Goal: Task Accomplishment & Management: Use online tool/utility

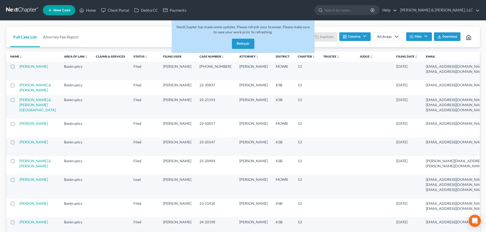
click at [248, 43] on button "Refresh" at bounding box center [243, 44] width 22 height 10
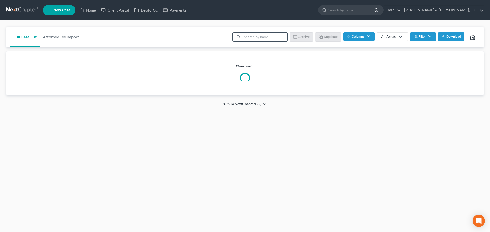
click at [250, 36] on input "search" at bounding box center [264, 37] width 45 height 9
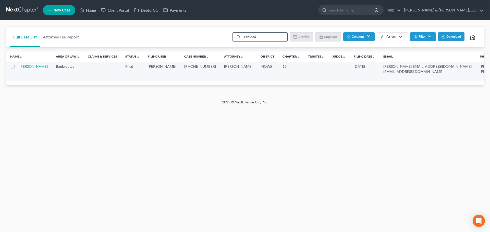
type input "rabideaux"
select select "4"
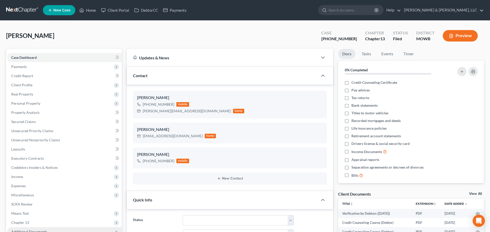
click at [30, 230] on span "Additional Documents" at bounding box center [29, 232] width 36 height 4
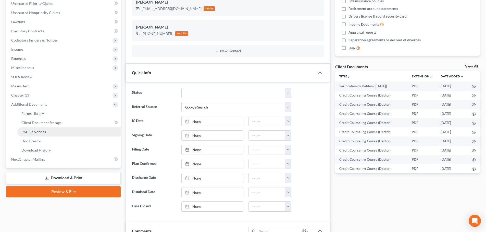
scroll to position [823, 0]
click at [30, 134] on span "PACER Notices" at bounding box center [33, 132] width 24 height 4
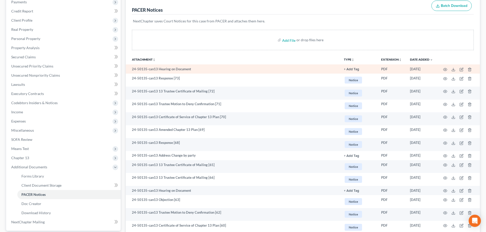
scroll to position [77, 0]
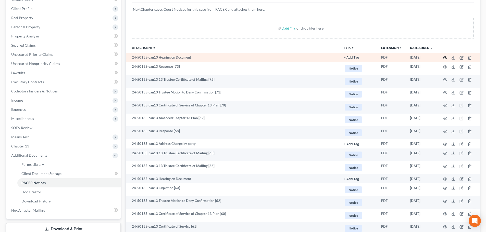
click at [445, 58] on circle "button" at bounding box center [445, 57] width 1 height 1
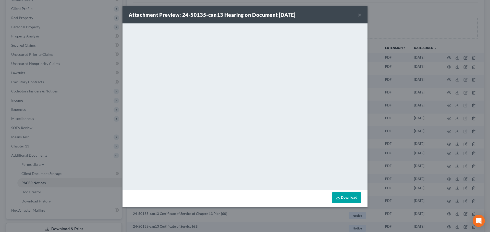
click at [358, 15] on button "×" at bounding box center [360, 15] width 4 height 6
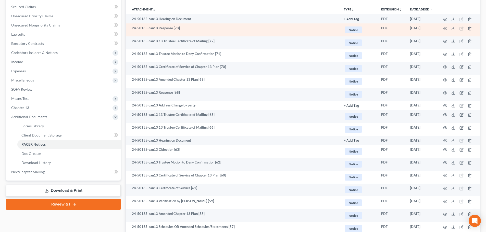
scroll to position [128, 0]
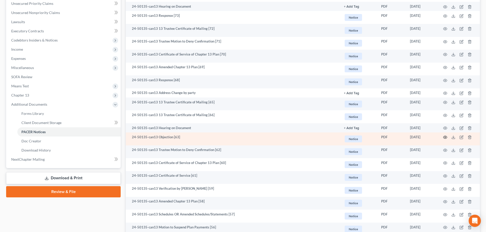
click at [446, 138] on icon "button" at bounding box center [445, 137] width 4 height 4
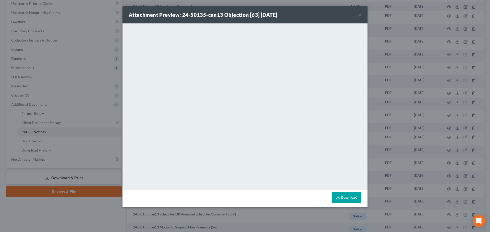
click at [358, 15] on button "×" at bounding box center [360, 15] width 4 height 6
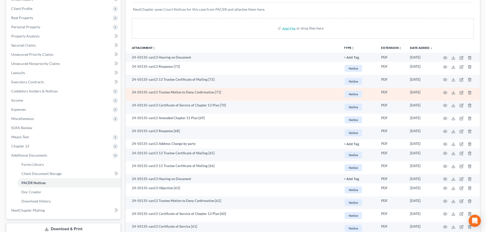
scroll to position [0, 0]
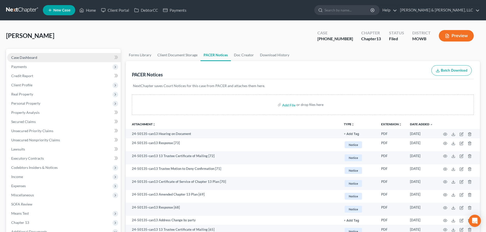
click at [25, 56] on span "Case Dashboard" at bounding box center [24, 57] width 26 height 4
select select "6"
select select "4"
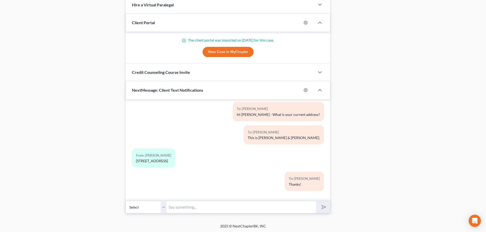
scroll to position [505, 0]
click at [185, 204] on input "text" at bounding box center [242, 207] width 150 height 13
type input "H"
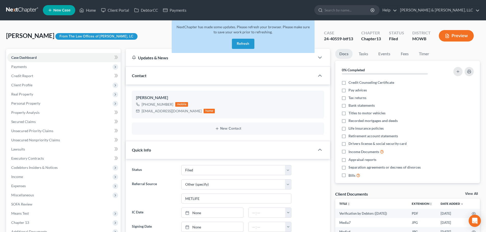
select select "6"
select select "0"
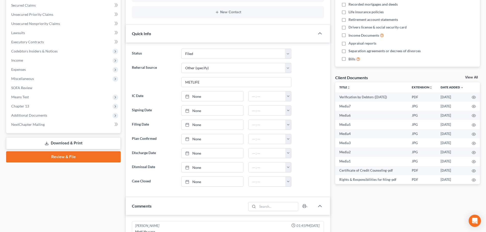
scroll to position [688, 0]
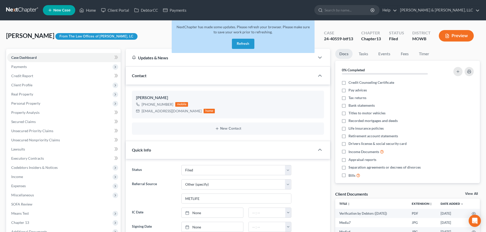
click at [247, 43] on button "Refresh" at bounding box center [243, 44] width 22 height 10
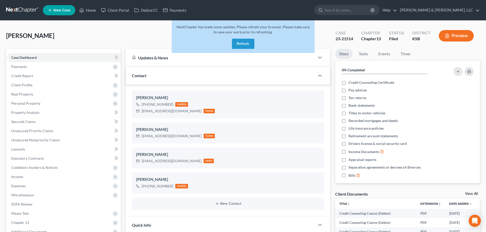
select select "0"
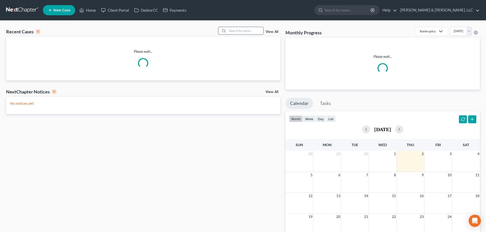
click at [249, 32] on input "search" at bounding box center [246, 30] width 36 height 7
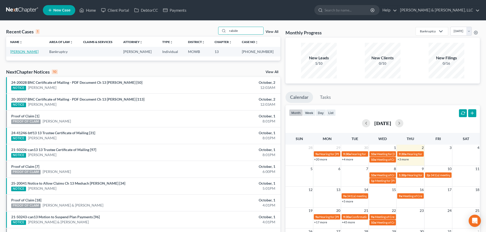
type input "rabide"
click at [20, 53] on link "[PERSON_NAME]" at bounding box center [24, 52] width 28 height 4
select select "4"
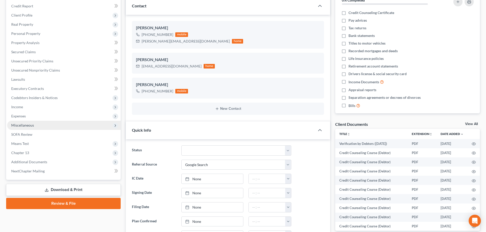
scroll to position [77, 0]
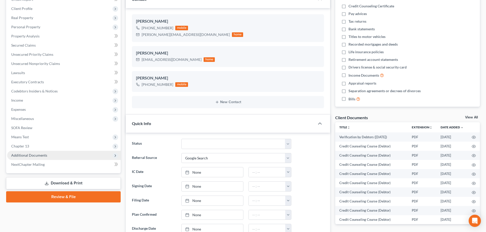
click at [32, 155] on span "Additional Documents" at bounding box center [29, 155] width 36 height 4
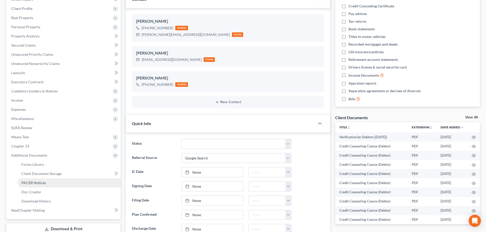
click at [34, 183] on span "PACER Notices" at bounding box center [33, 183] width 24 height 4
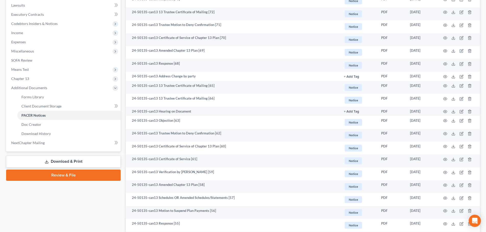
scroll to position [153, 0]
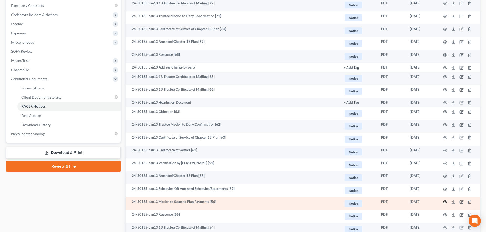
click at [444, 203] on icon "button" at bounding box center [445, 202] width 4 height 4
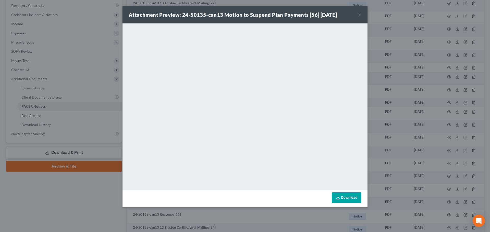
click at [361, 15] on button "×" at bounding box center [360, 15] width 4 height 6
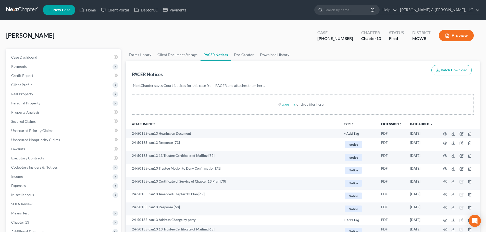
scroll to position [0, 0]
click at [20, 57] on span "Case Dashboard" at bounding box center [24, 57] width 26 height 4
select select "4"
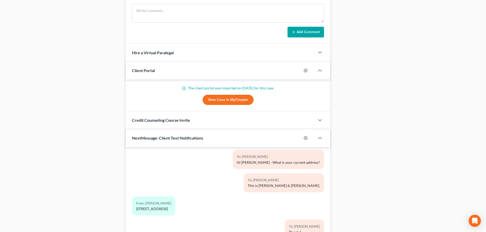
scroll to position [505, 0]
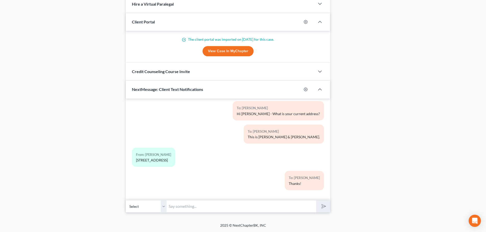
click at [197, 206] on input "text" at bounding box center [242, 207] width 150 height 13
type input "Please call [PERSON_NAME] & [PERSON_NAME]. [PHONE_NUMBER]"
click at [320, 206] on icon "submit" at bounding box center [322, 206] width 7 height 7
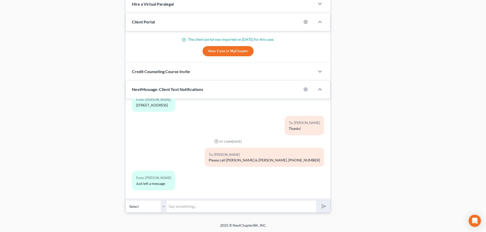
click at [182, 210] on input "text" at bounding box center [242, 207] width 150 height 13
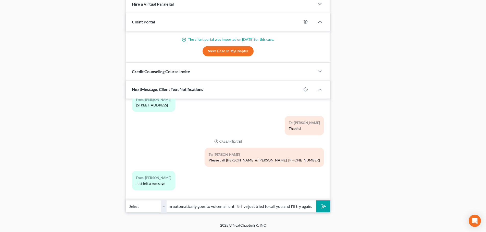
scroll to position [0, 56]
type input "Unfortunately my phone system automatically goes to voicemail until 8. I've jus…"
click at [316, 201] on button "submit" at bounding box center [323, 207] width 14 height 12
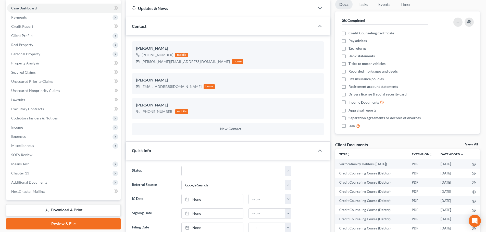
scroll to position [45, 0]
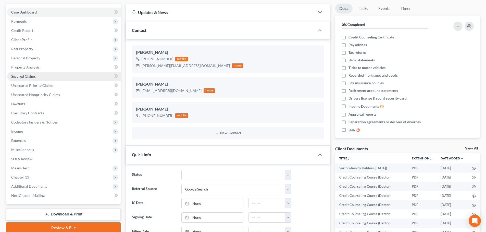
click at [25, 77] on span "Secured Claims" at bounding box center [23, 76] width 24 height 4
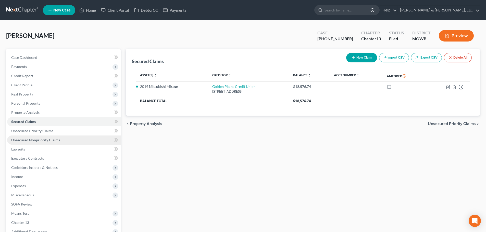
click at [45, 141] on span "Unsecured Nonpriority Claims" at bounding box center [35, 140] width 49 height 4
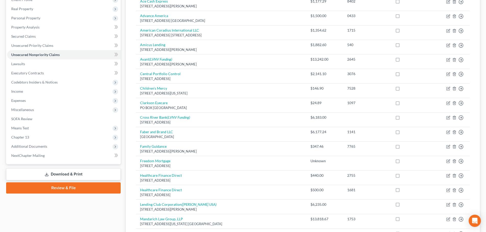
scroll to position [102, 0]
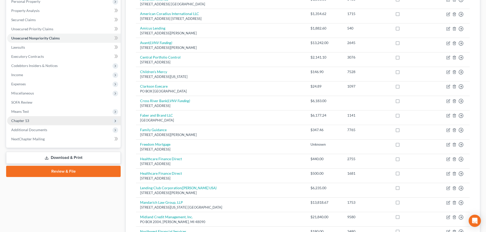
click at [29, 118] on span "Chapter 13" at bounding box center [64, 120] width 114 height 9
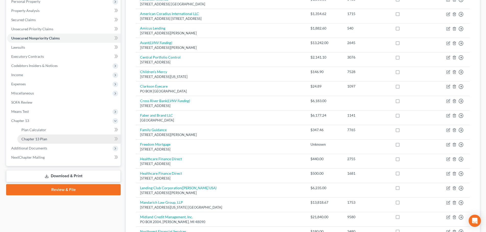
click at [35, 137] on span "Chapter 13 Plan" at bounding box center [34, 139] width 26 height 4
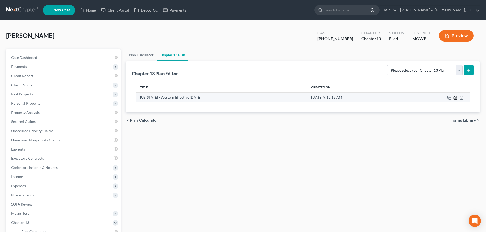
click at [456, 98] on icon "button" at bounding box center [456, 97] width 2 height 2
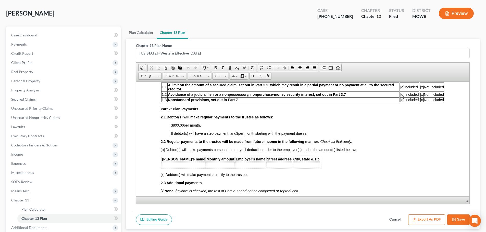
scroll to position [34, 0]
